Goal: Task Accomplishment & Management: Manage account settings

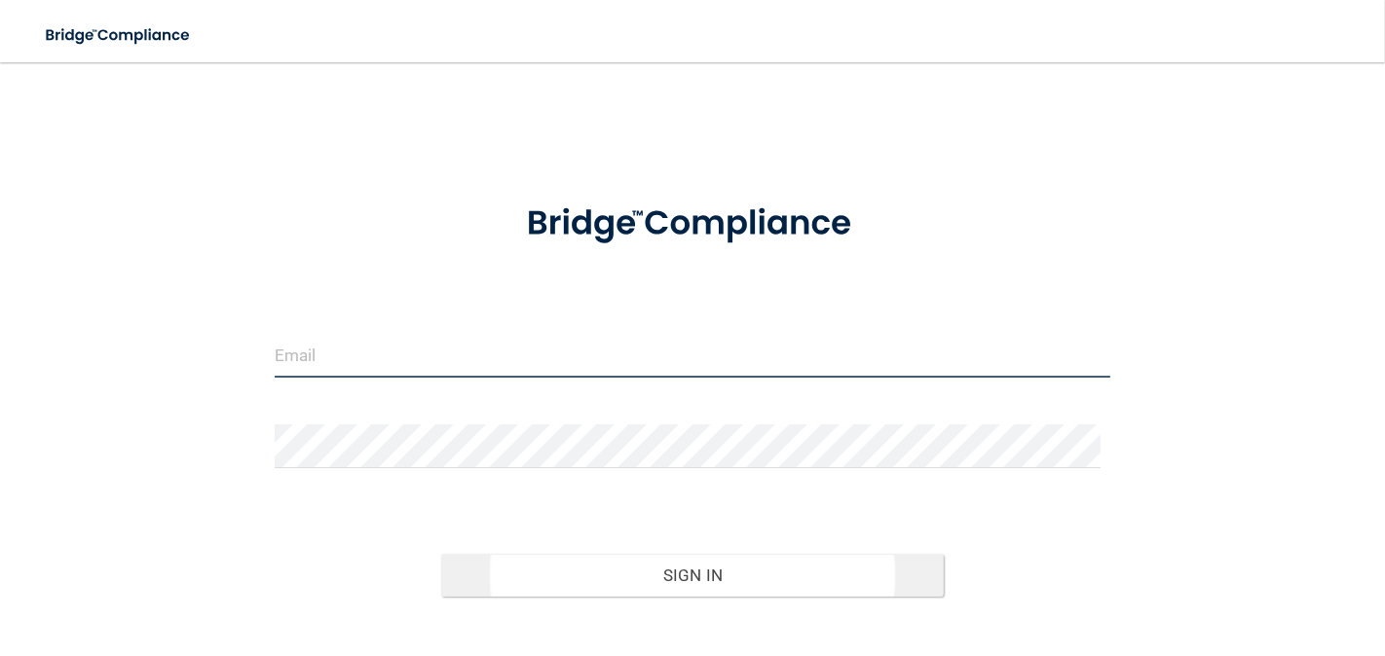
type input "[EMAIL_ADDRESS][DOMAIN_NAME]"
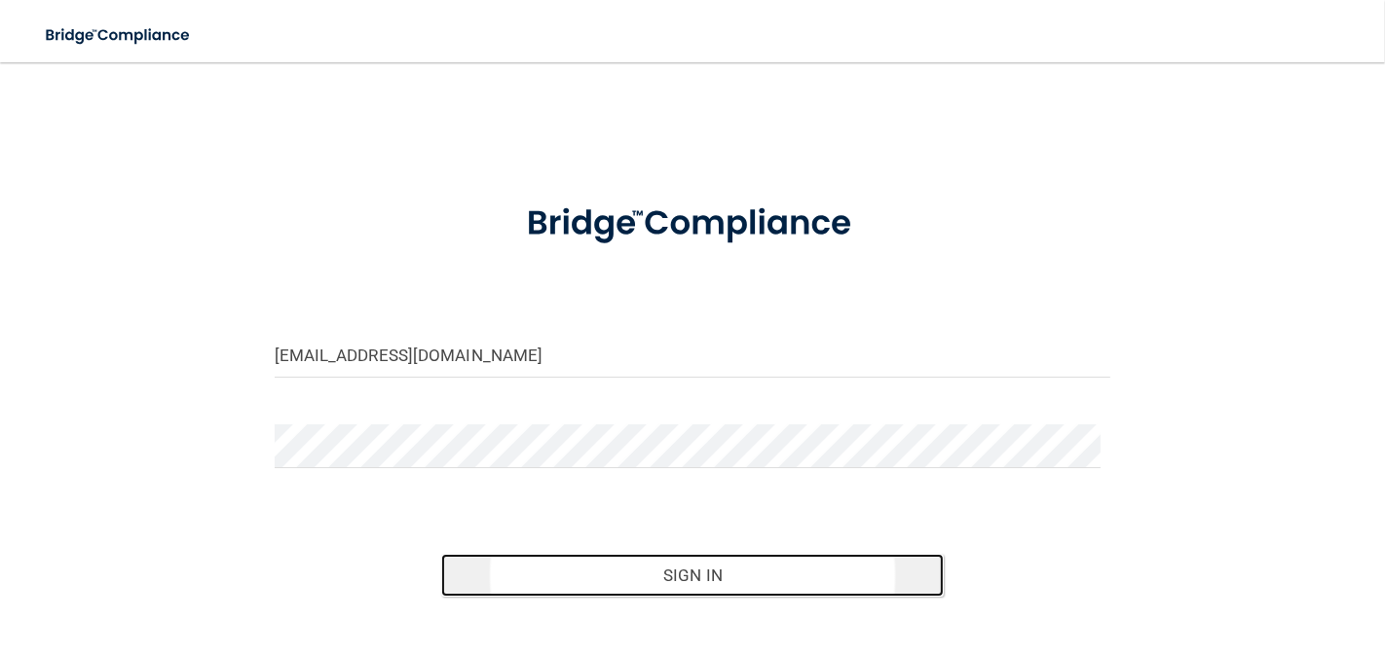
click at [687, 574] on button "Sign In" at bounding box center [691, 575] width 501 height 43
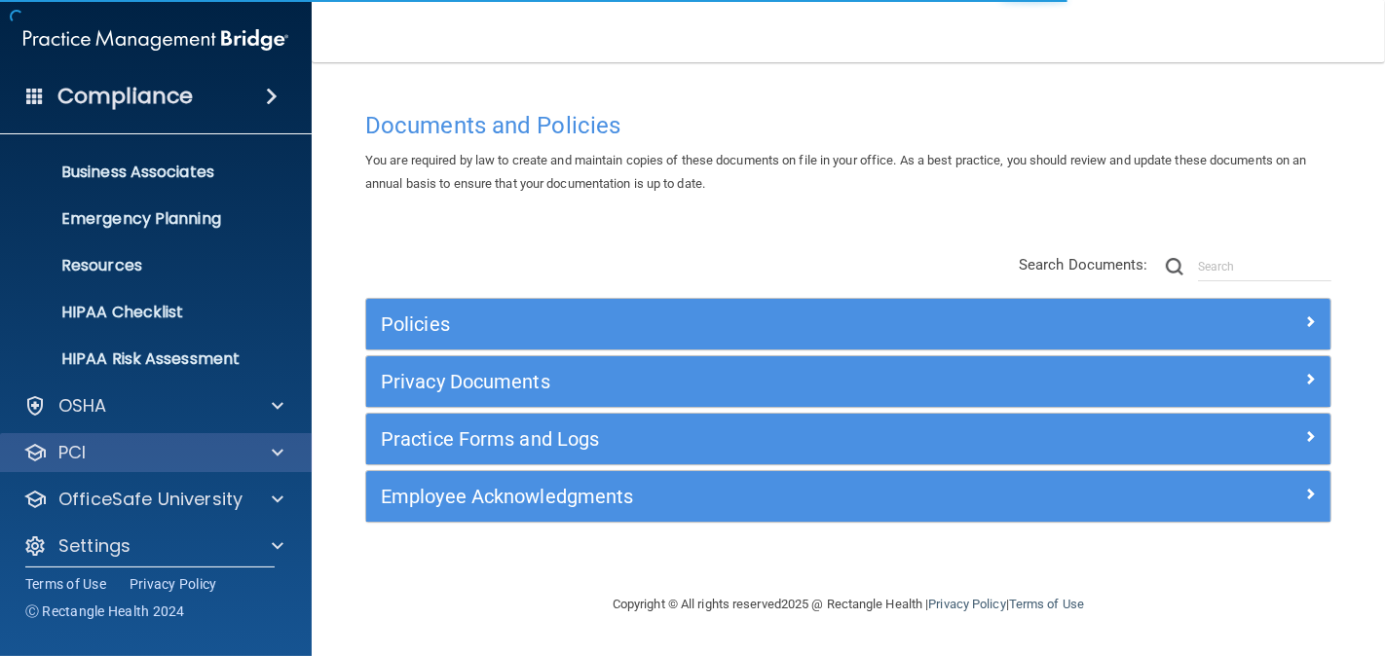
scroll to position [151, 0]
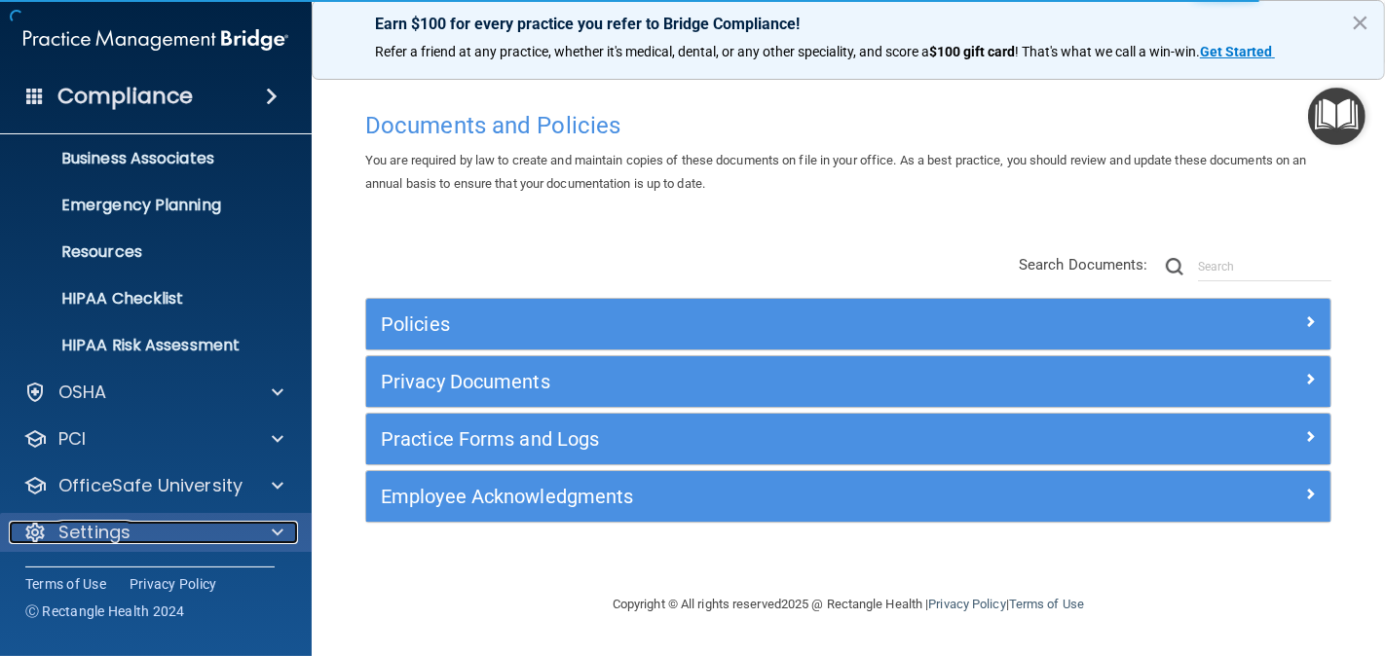
click at [81, 531] on p "Settings" at bounding box center [94, 532] width 72 height 23
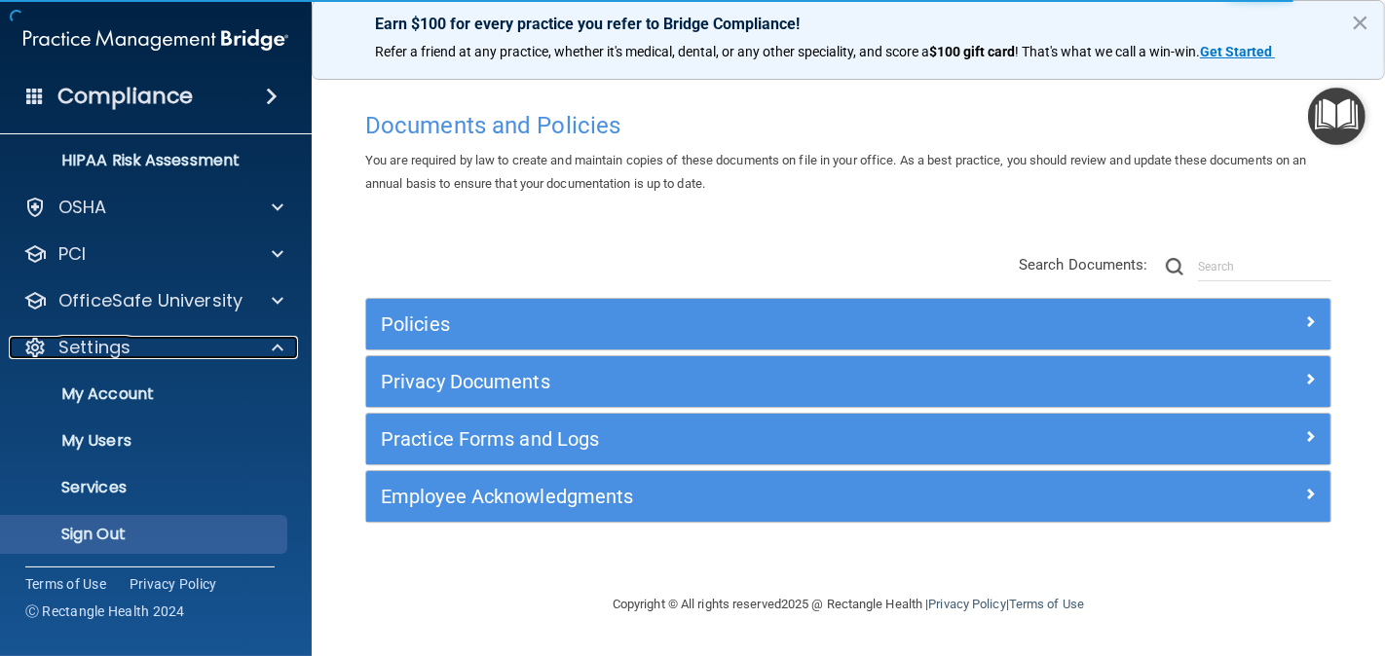
scroll to position [337, 0]
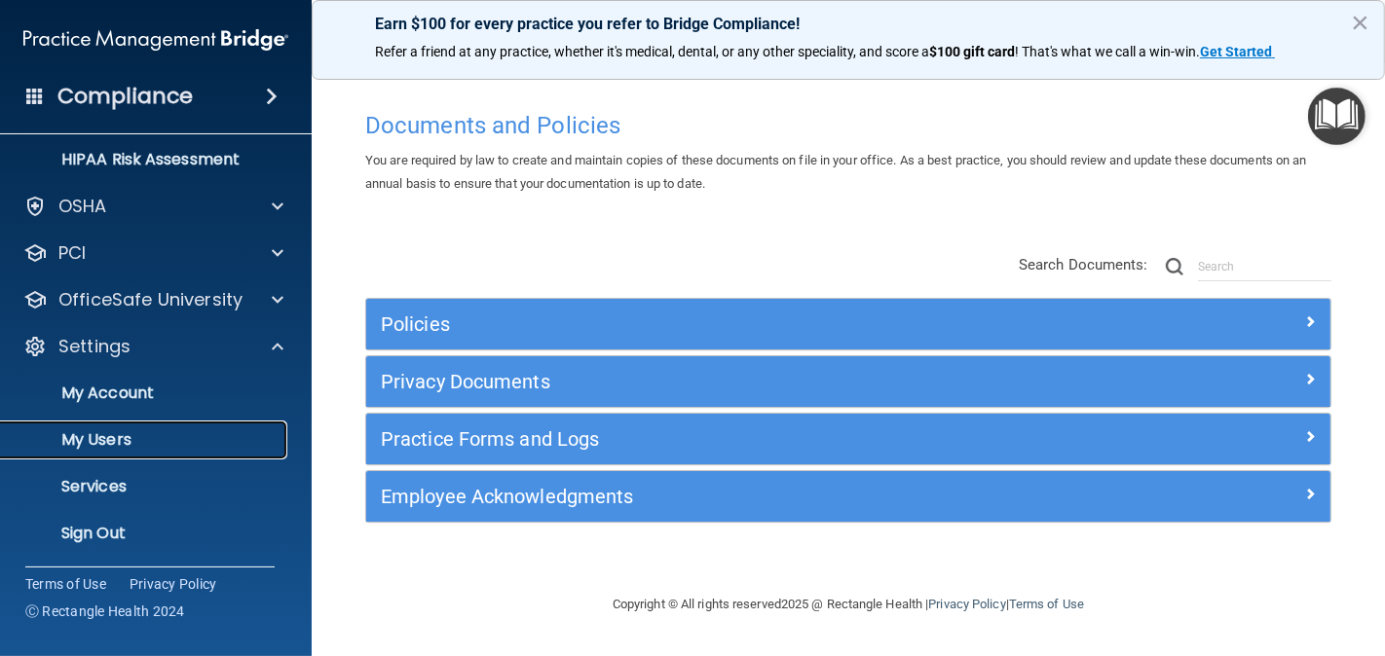
click at [93, 430] on p "My Users" at bounding box center [146, 439] width 266 height 19
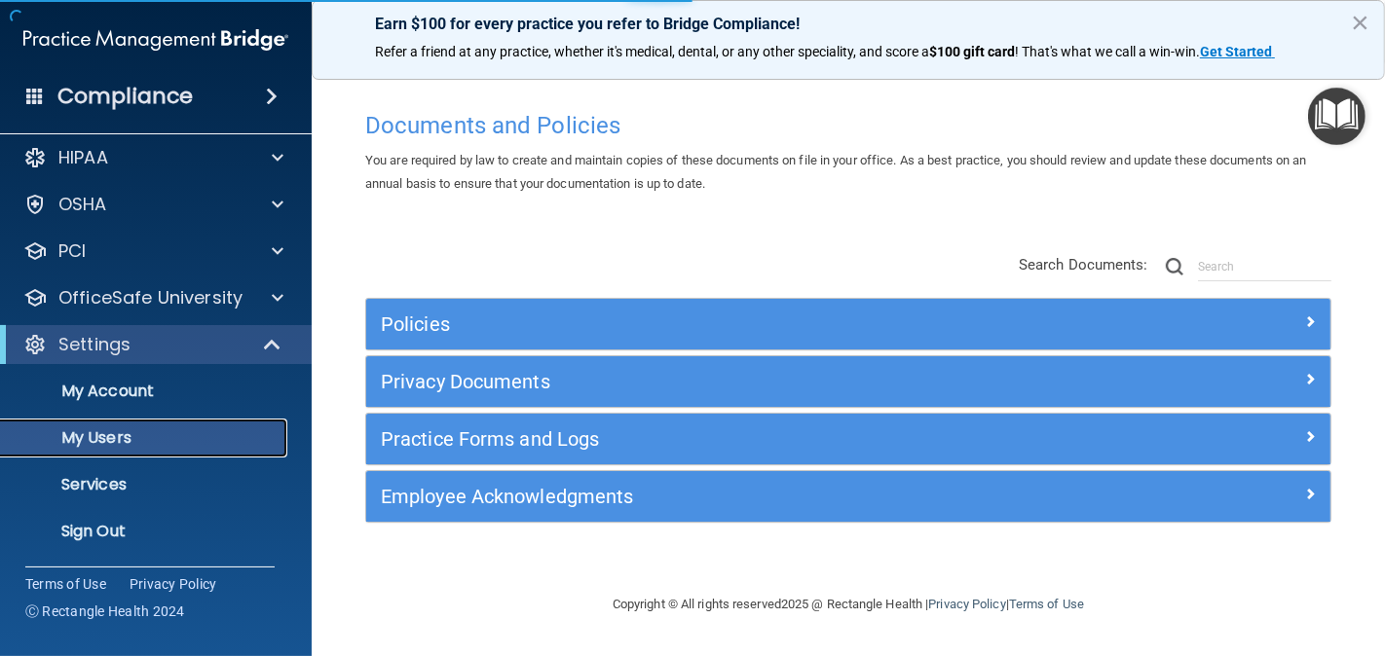
scroll to position [11, 0]
select select "20"
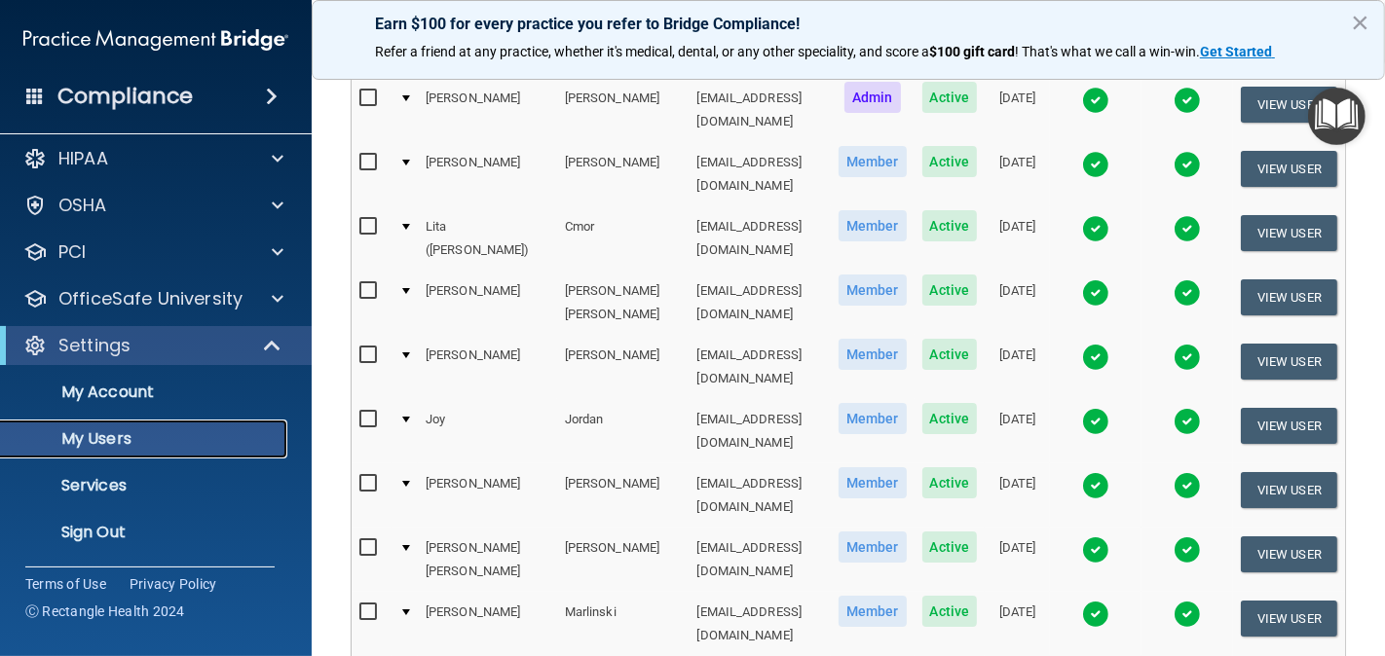
scroll to position [216, 0]
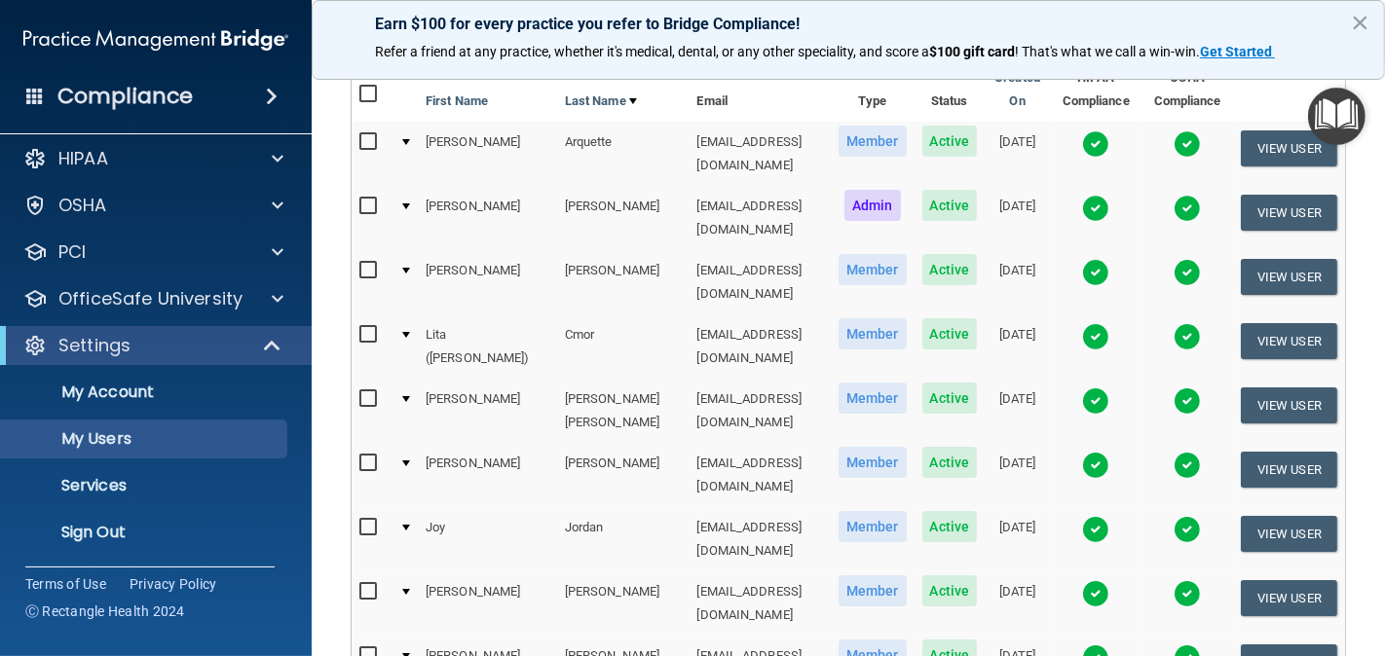
click at [1082, 140] on img at bounding box center [1095, 143] width 27 height 27
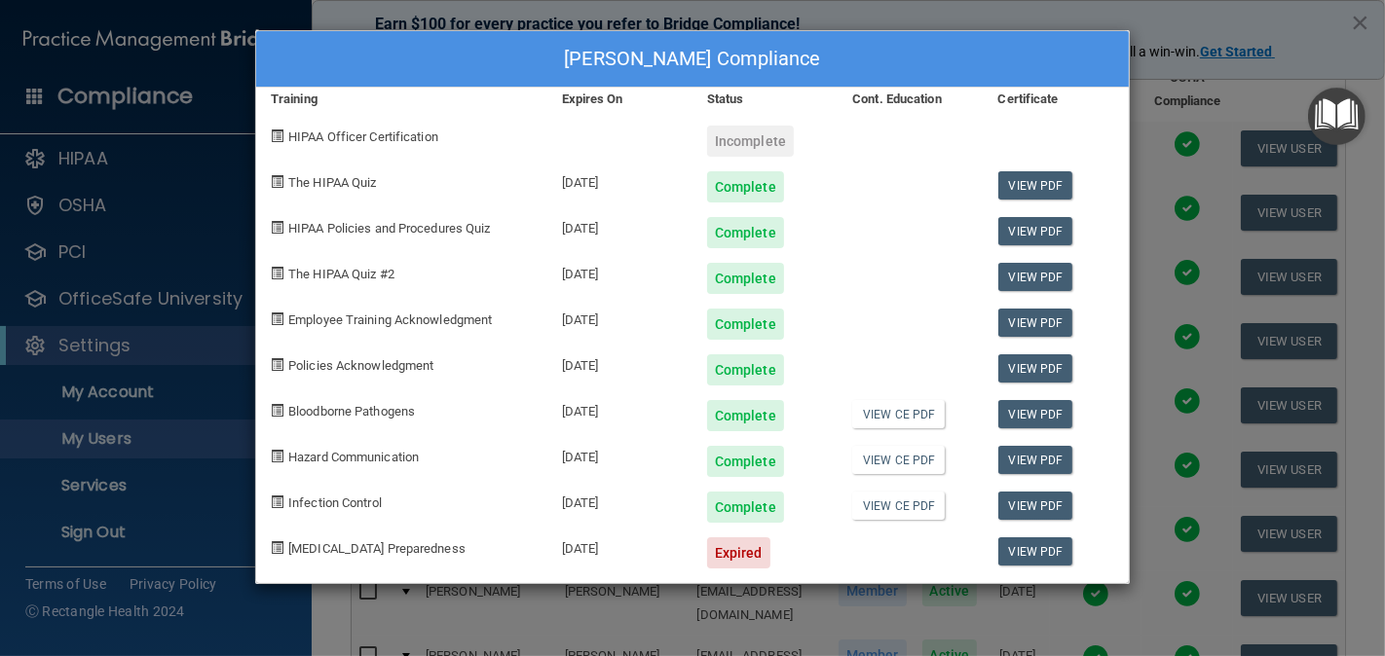
click at [1238, 22] on div "[PERSON_NAME] Compliance Training Expires On Status Cont. Education Certificate…" at bounding box center [692, 328] width 1385 height 656
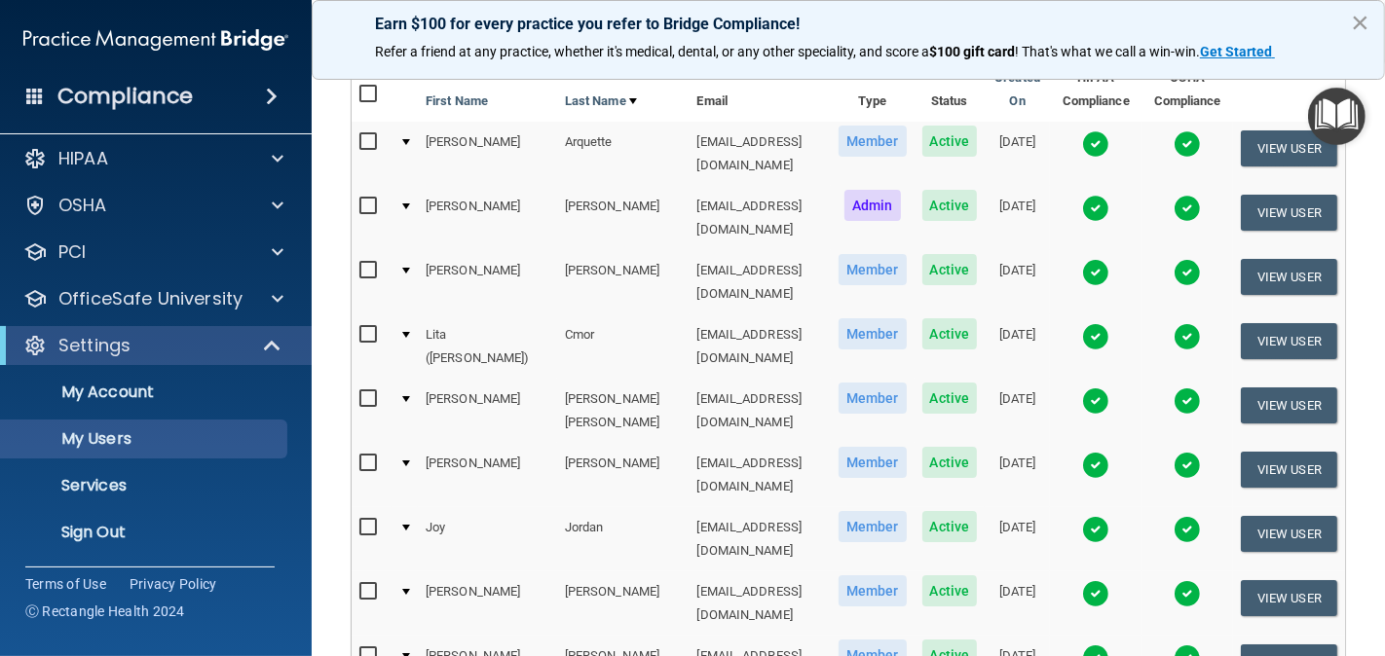
click at [1359, 16] on button "×" at bounding box center [1359, 22] width 18 height 31
